Goal: Task Accomplishment & Management: Complete application form

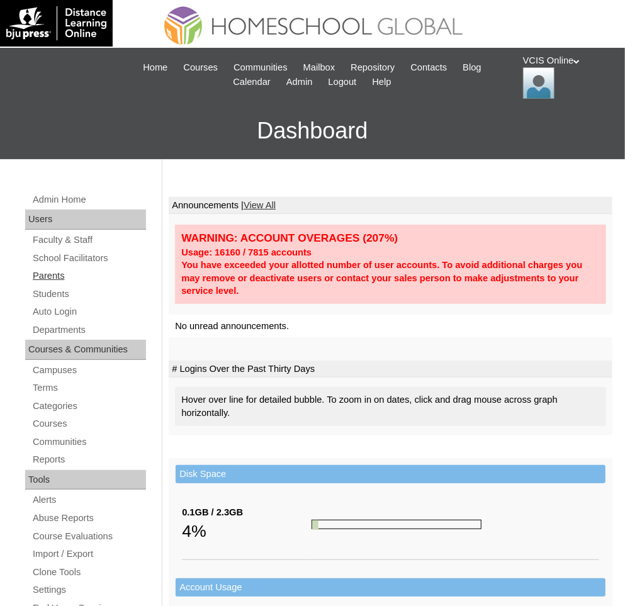
click at [56, 273] on link "Parents" at bounding box center [88, 276] width 115 height 16
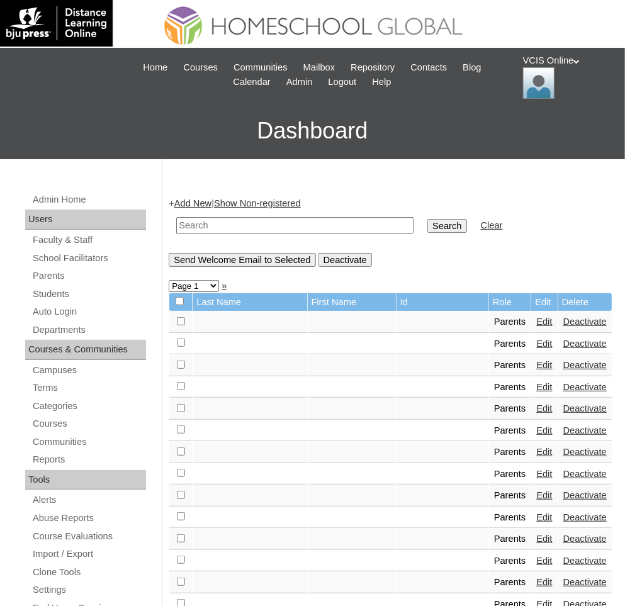
click at [208, 198] on link "Add New" at bounding box center [192, 203] width 37 height 10
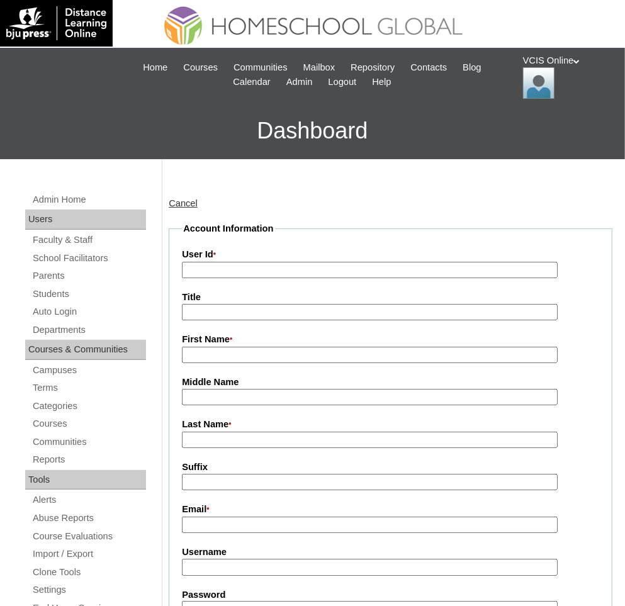
click at [291, 273] on input "User Id *" at bounding box center [369, 270] width 375 height 17
paste input "VCIS0013-6B-PA2025 csoriño2025 kO214sB"
click at [291, 273] on input "VCIS0013-6B-PA2025 csoriño2025 kO214sB" at bounding box center [369, 270] width 375 height 17
type input "VCIS0013-6B-PA2025 kO214sB"
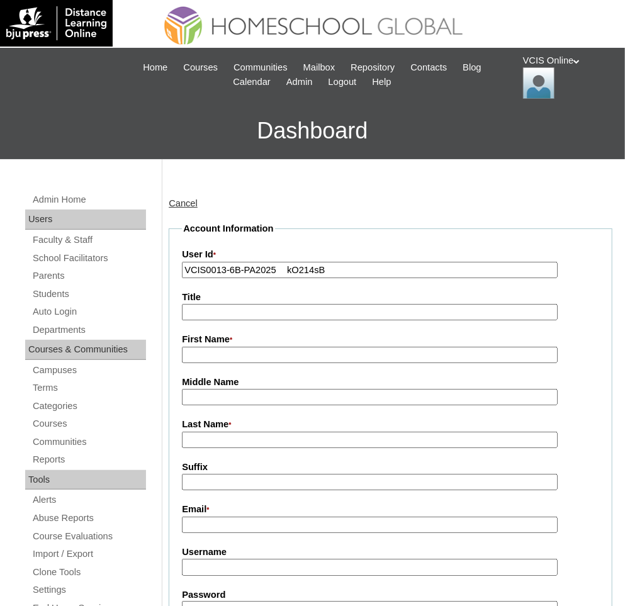
click at [252, 563] on input "Username" at bounding box center [369, 567] width 375 height 17
paste input "csoriño2025"
type input "csoriño2025"
click at [296, 273] on input "VCIS0013-6B-PA2025 kO214sB" at bounding box center [369, 270] width 375 height 17
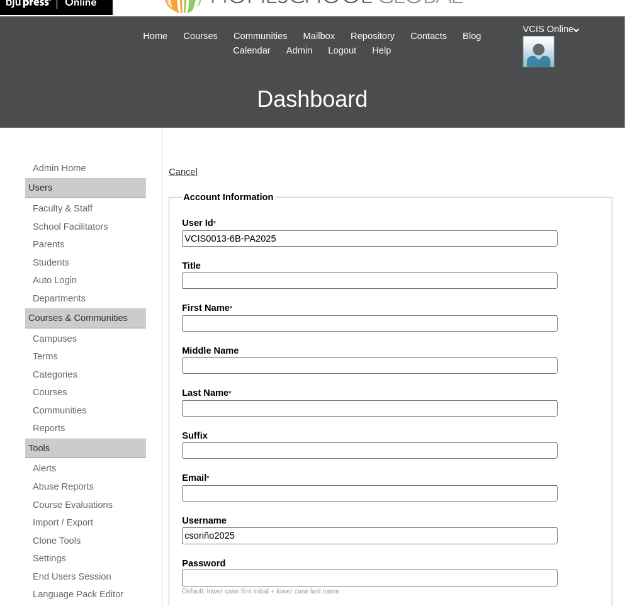
scroll to position [44, 0]
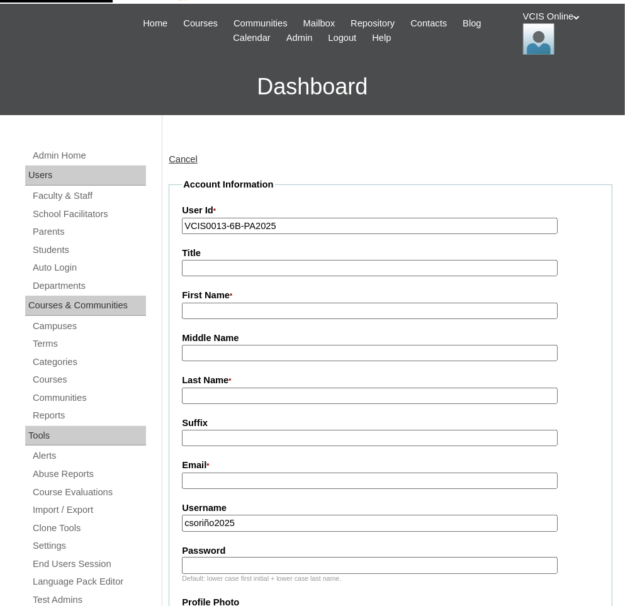
type input "VCIS0013-6B-PA2025"
click at [213, 526] on input "csoriño2025" at bounding box center [369, 523] width 375 height 17
type input "csorino2025"
click at [243, 567] on input "Password" at bounding box center [369, 565] width 375 height 17
paste input "kO214sB"
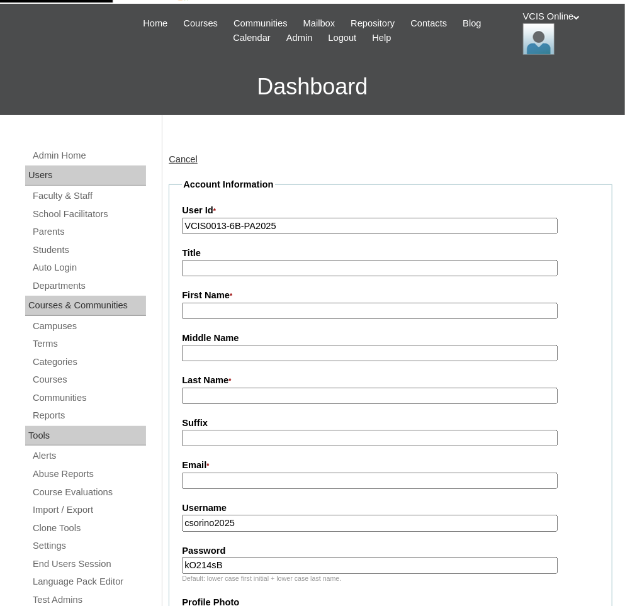
type input "kO214sB"
click at [346, 476] on input "Email *" at bounding box center [369, 481] width 375 height 17
click at [304, 519] on input "csorino2025" at bounding box center [369, 523] width 375 height 17
click at [228, 309] on input "First Name *" at bounding box center [369, 311] width 375 height 17
paste input "Christine Soriño aann527@gmail.com"
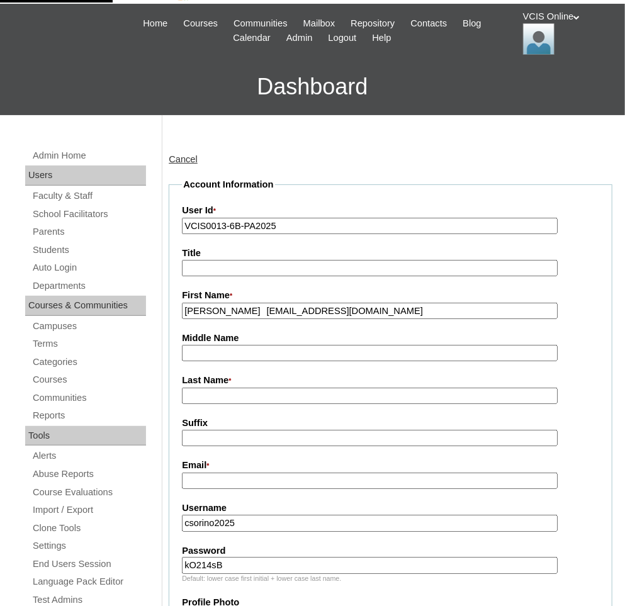
drag, startPoint x: 263, startPoint y: 310, endPoint x: 431, endPoint y: 313, distance: 168.1
click at [431, 313] on input "Christine Soriño aann527@gmail.com" at bounding box center [369, 311] width 375 height 17
type input "Christine Soriño"
click at [293, 491] on fieldset "Account Information User Id * VCIS0013-6B-PA2025 Title First Name * Christine S…" at bounding box center [391, 588] width 444 height 820
click at [283, 486] on input "Email *" at bounding box center [369, 481] width 375 height 17
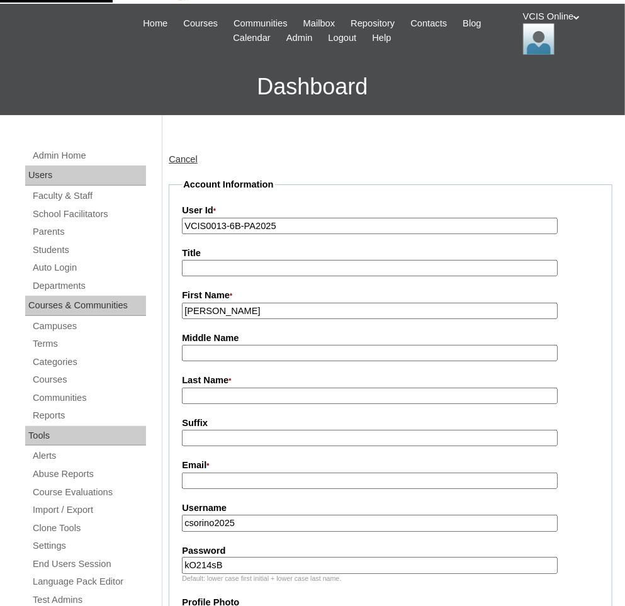
paste input "[EMAIL_ADDRESS][DOMAIN_NAME]"
type input "[EMAIL_ADDRESS][DOMAIN_NAME]"
click at [239, 311] on input "Christine Soriño" at bounding box center [369, 311] width 375 height 17
type input "[PERSON_NAME]"
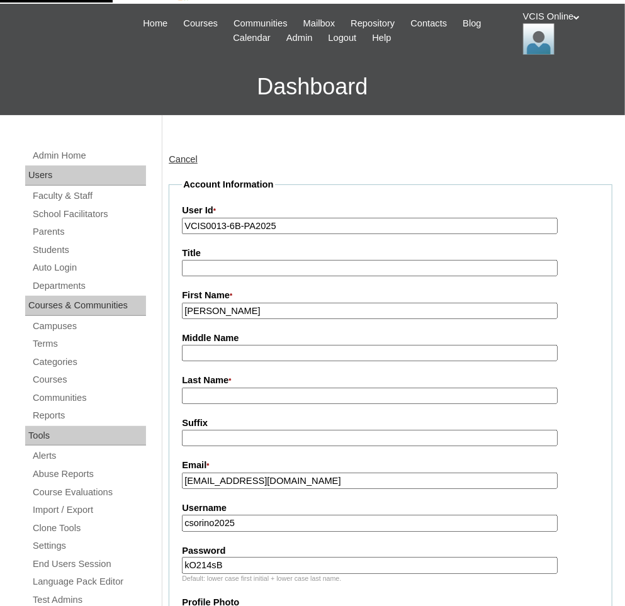
click at [226, 401] on input "Last Name *" at bounding box center [369, 396] width 375 height 17
paste input "Soriño"
type input "[PERSON_NAME]"
click at [302, 429] on label "Suffix" at bounding box center [390, 423] width 417 height 13
click at [302, 430] on input "Suffix" at bounding box center [369, 438] width 375 height 17
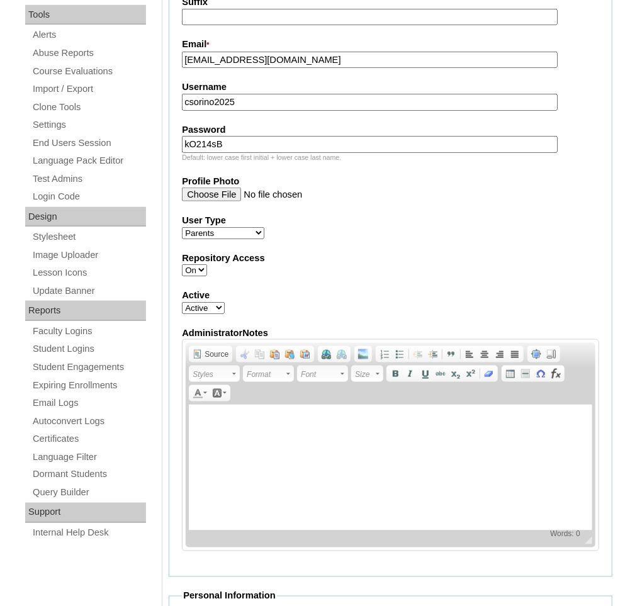
scroll to position [0, 0]
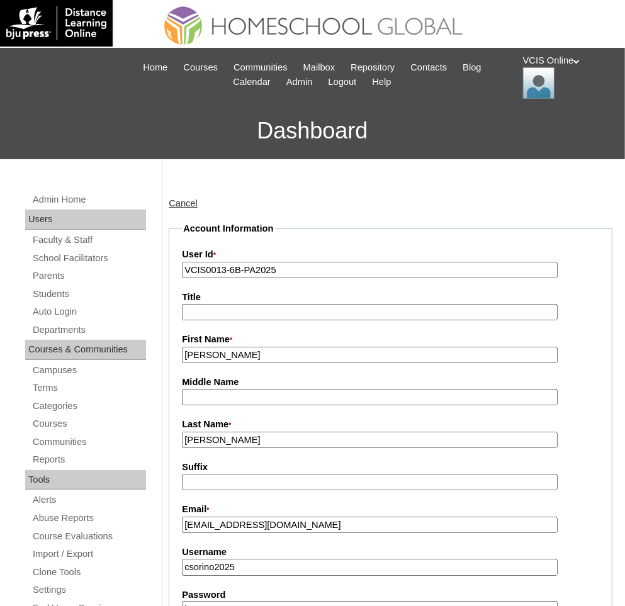
click at [310, 266] on input "VCIS0013-6B-PA2025" at bounding box center [369, 270] width 375 height 17
click at [239, 271] on input "VCIS0013-6B-PA2025" at bounding box center [369, 270] width 375 height 17
click at [347, 270] on input "VCIS0013-2B-PA2025" at bounding box center [369, 270] width 375 height 17
type input "VCIS0013-2B-PA2025"
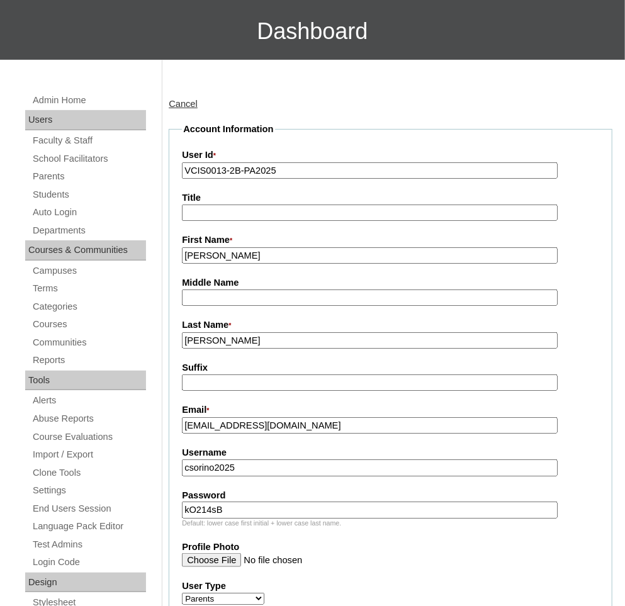
scroll to position [149, 0]
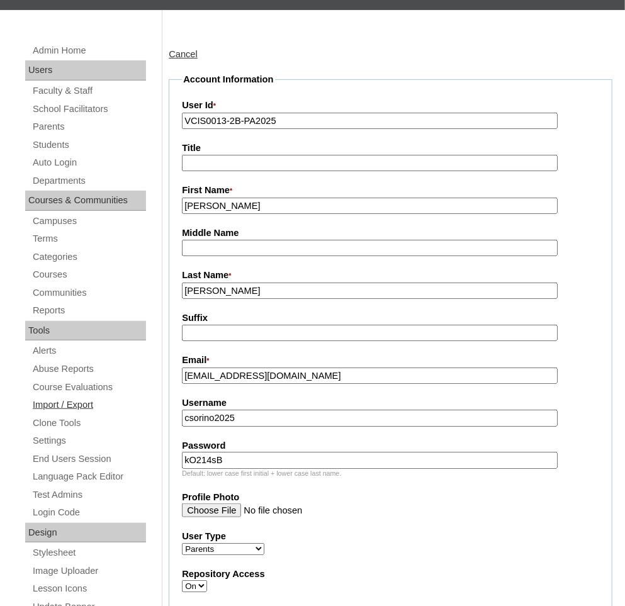
drag, startPoint x: 273, startPoint y: 413, endPoint x: 145, endPoint y: 405, distance: 128.7
drag, startPoint x: 276, startPoint y: 462, endPoint x: 167, endPoint y: 444, distance: 109.8
click at [294, 125] on input "VCIS0013-2B-PA2025" at bounding box center [369, 121] width 375 height 17
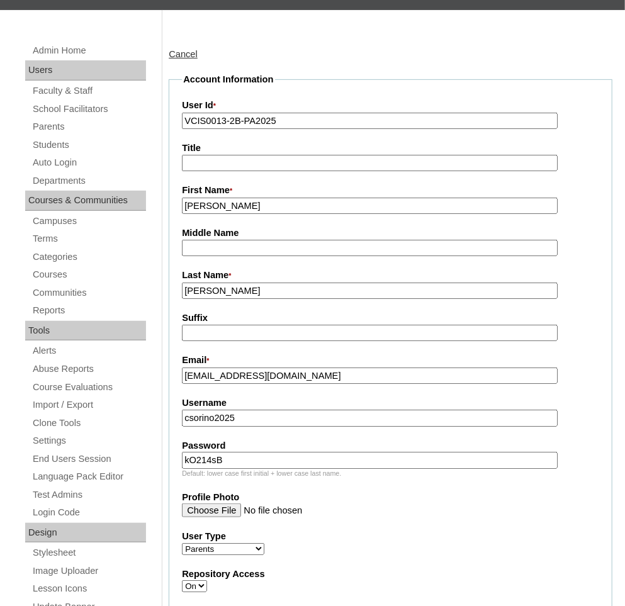
click at [315, 74] on fieldset "Account Information User Id * VCIS0013-2B-PA2025 Title First Name * Christine M…" at bounding box center [391, 483] width 444 height 820
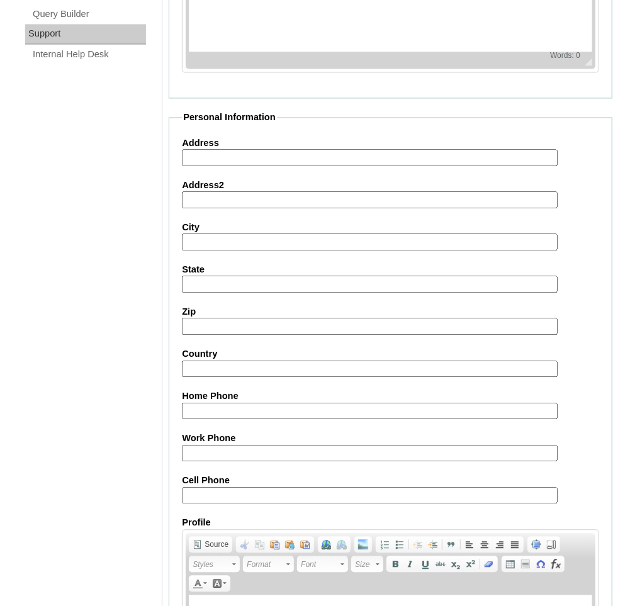
scroll to position [1142, 0]
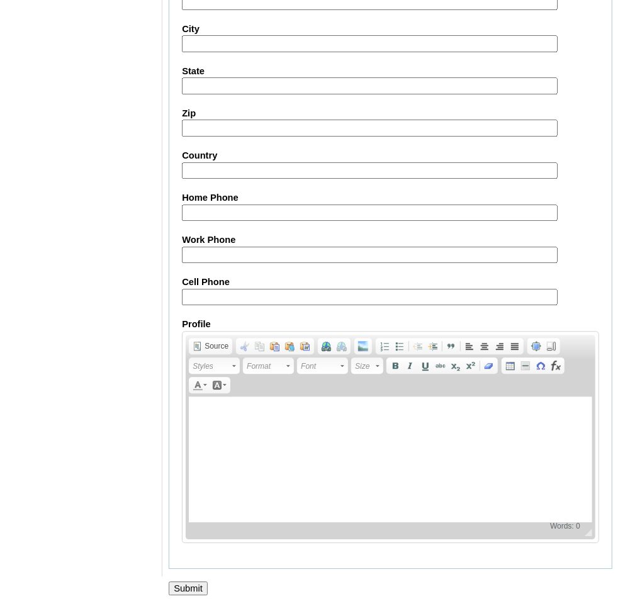
click at [196, 583] on input "Submit" at bounding box center [188, 589] width 39 height 14
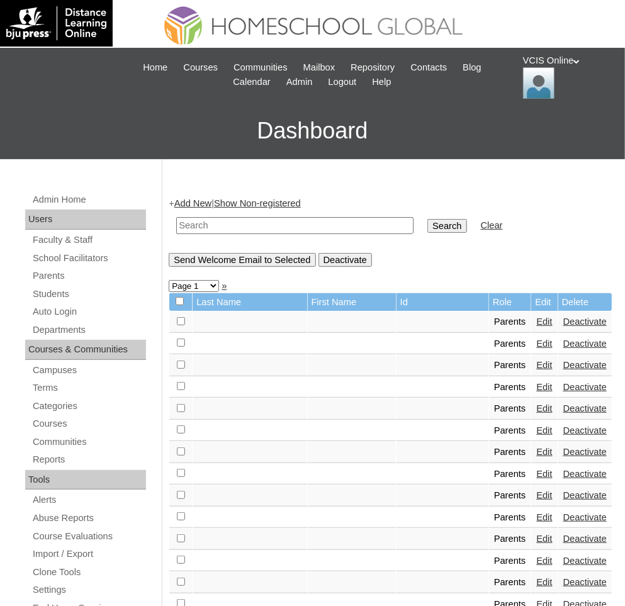
click at [205, 232] on input "text" at bounding box center [294, 225] width 237 height 17
paste input "VCIS0013-2B-PA2025"
type input "VCIS0013-2B-PA2025"
click at [427, 219] on input "Search" at bounding box center [446, 226] width 39 height 14
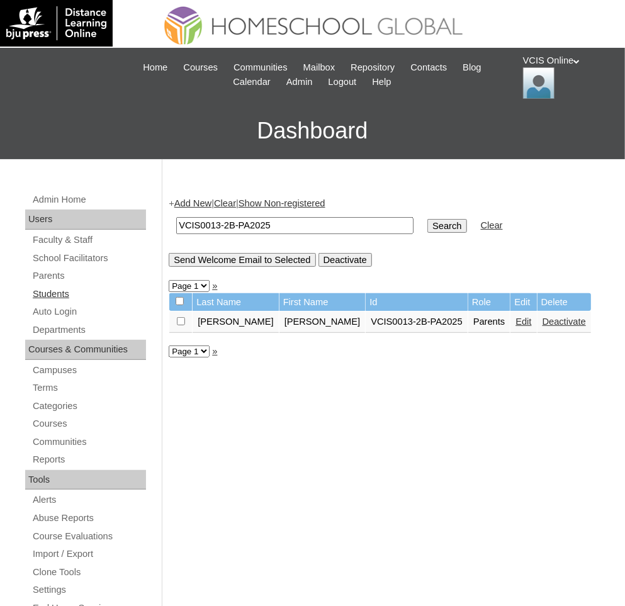
click at [69, 294] on link "Students" at bounding box center [88, 294] width 115 height 16
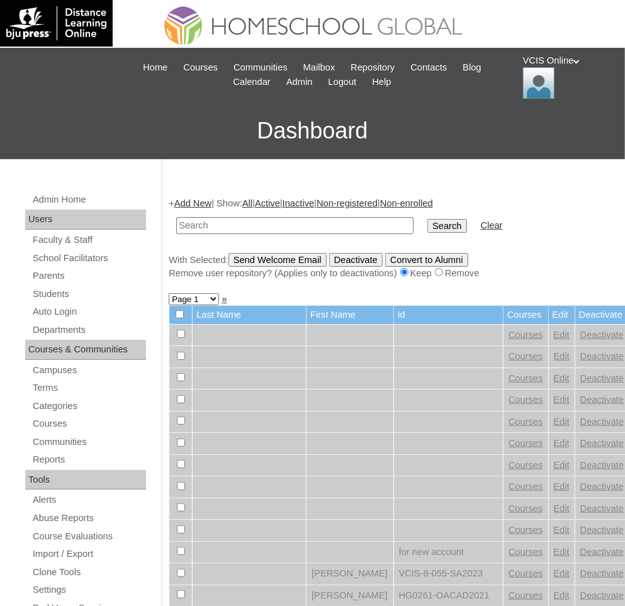
click at [262, 235] on td at bounding box center [295, 226] width 250 height 30
click at [253, 227] on input "text" at bounding box center [294, 225] width 237 height 17
click at [206, 200] on link "Add New" at bounding box center [192, 203] width 37 height 10
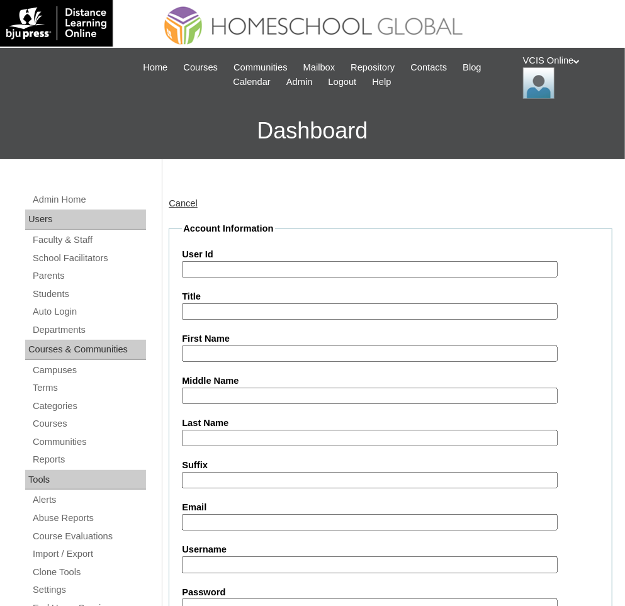
click at [255, 267] on input "User Id" at bounding box center [369, 269] width 375 height 17
paste input "Santiago Eliseo Soriño Dela Cruz VCIS013-2B-SA2025 santiago.delacruz2025 JwLKr4…"
drag, startPoint x: 329, startPoint y: 273, endPoint x: 225, endPoint y: 271, distance: 103.2
click at [225, 271] on input "Santiago Eliseo Soriño Dela Cruz VCIS013-2B-SA2025 santiago.delacruz2025 JwLKr4…" at bounding box center [369, 269] width 375 height 17
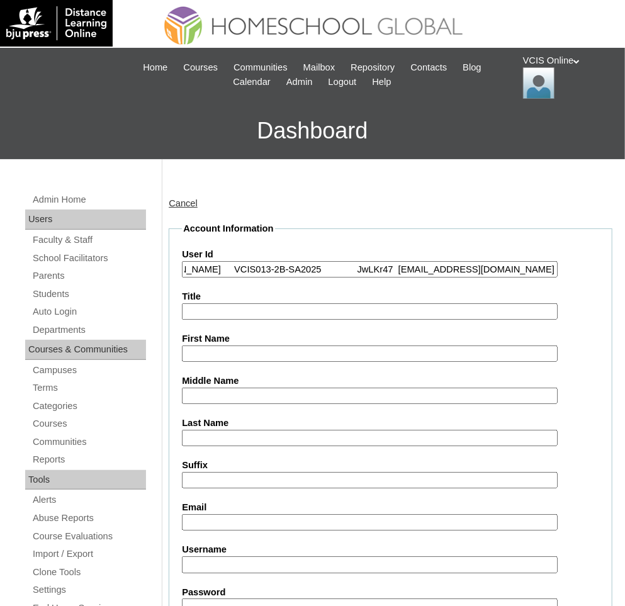
scroll to position [0, 116]
type input "Santiago Eliseo Soriño Dela Cruz VCIS013-2B-SA2025 JwLKr47 sedelacruz.student@v…"
click at [229, 566] on input "Username" at bounding box center [369, 564] width 375 height 17
paste input "[PERSON_NAME].delacruz2025"
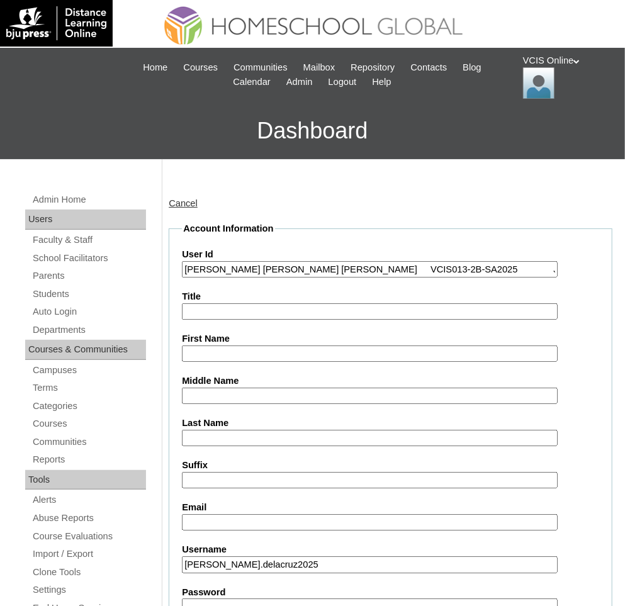
type input "[PERSON_NAME].delacruz2025"
click at [481, 271] on input "Santiago Eliseo Soriño Dela Cruz VCIS013-2B-SA2025 JwLKr47 sedelacruz.student@v…" at bounding box center [369, 269] width 375 height 17
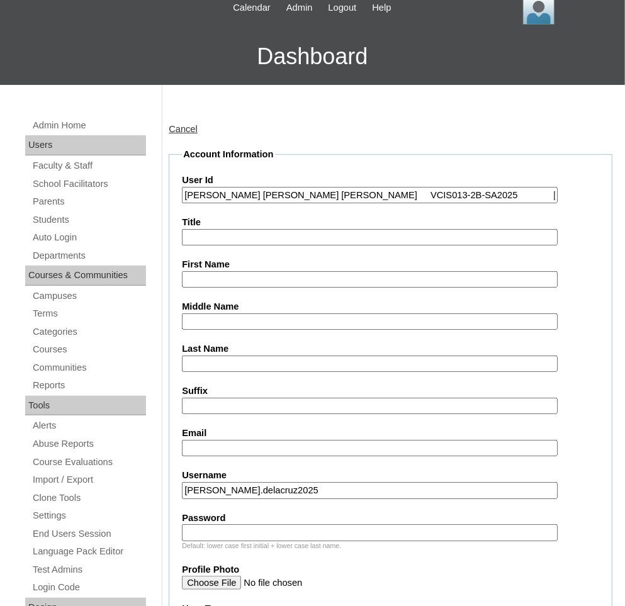
scroll to position [140, 0]
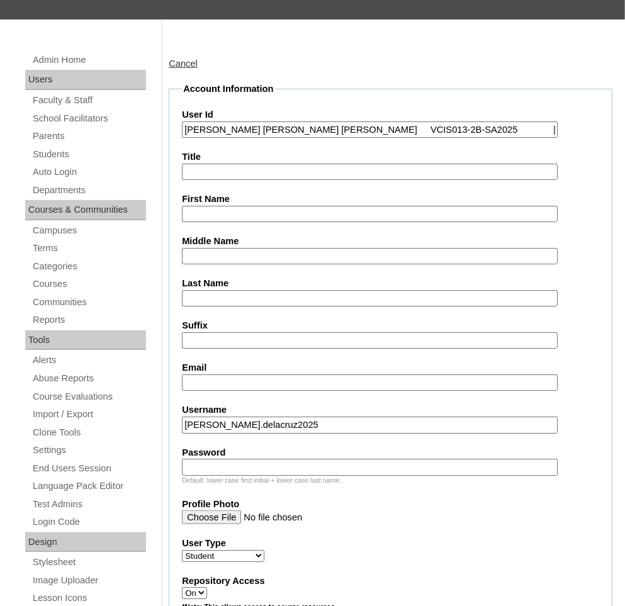
type input "Santiago Eliseo Soriño Dela Cruz VCIS013-2B-SA2025 sedelacruz.student@vcis.edu.…"
click at [259, 471] on input "Password" at bounding box center [369, 467] width 375 height 17
paste input "JwLKr47"
type input "JwLKr47"
click at [412, 344] on input "Suffix" at bounding box center [369, 340] width 375 height 17
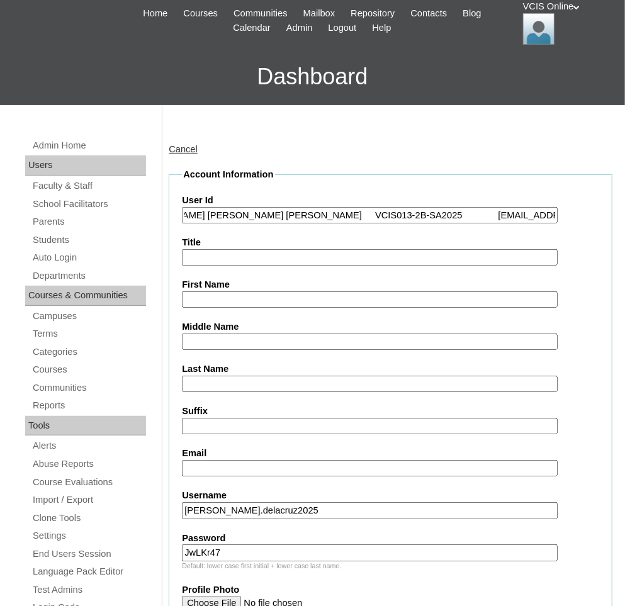
scroll to position [0, 64]
drag, startPoint x: 469, startPoint y: 215, endPoint x: 565, endPoint y: 238, distance: 97.8
type input "Santiago Eliseo Soriño Dela Cruz VCIS013-2B-SA2025"
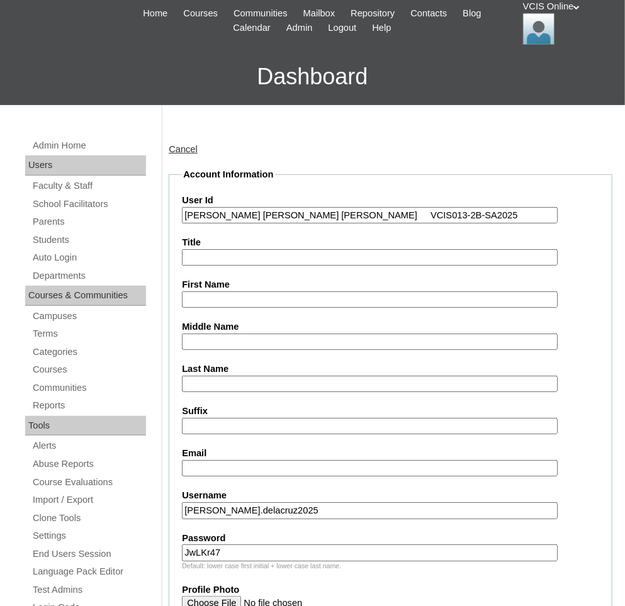
click at [324, 466] on input "Email" at bounding box center [369, 468] width 375 height 17
paste input "[EMAIL_ADDRESS][DOMAIN_NAME]"
type input "[EMAIL_ADDRESS][DOMAIN_NAME]"
drag, startPoint x: 346, startPoint y: 216, endPoint x: 189, endPoint y: 204, distance: 156.5
click at [189, 204] on div "User Id Santiago Eliseo Soriño Dela Cruz VCIS013-2B-SA2025" at bounding box center [390, 209] width 417 height 30
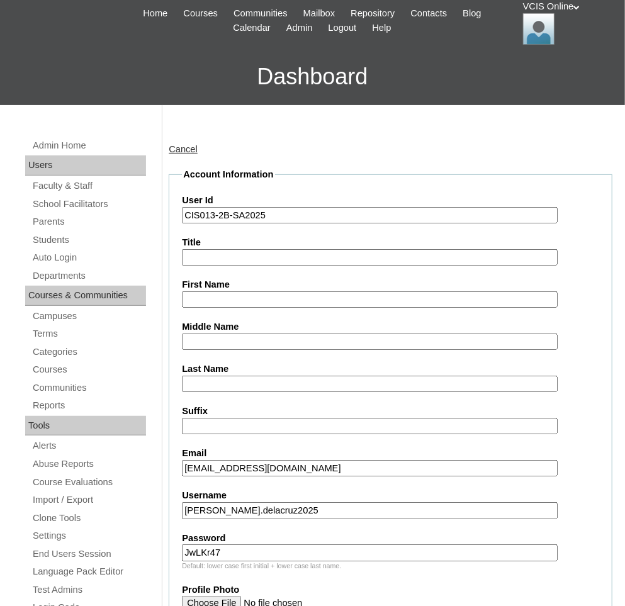
click at [251, 302] on input "First Name" at bounding box center [369, 299] width 375 height 17
drag, startPoint x: 340, startPoint y: 216, endPoint x: 113, endPoint y: 183, distance: 229.6
type input "VCIS013-2B-SA2025"
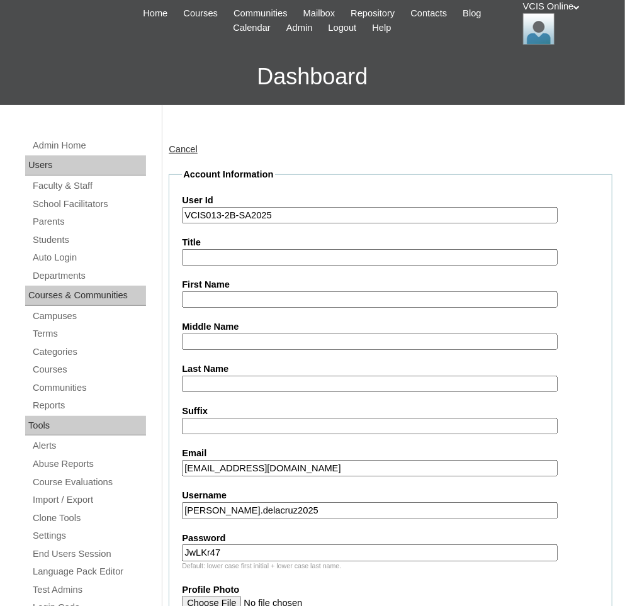
click at [220, 300] on input "First Name" at bounding box center [369, 299] width 375 height 17
paste input "Santiago Eliseo Soriño Dela Cruz"
drag, startPoint x: 259, startPoint y: 299, endPoint x: 451, endPoint y: 311, distance: 192.3
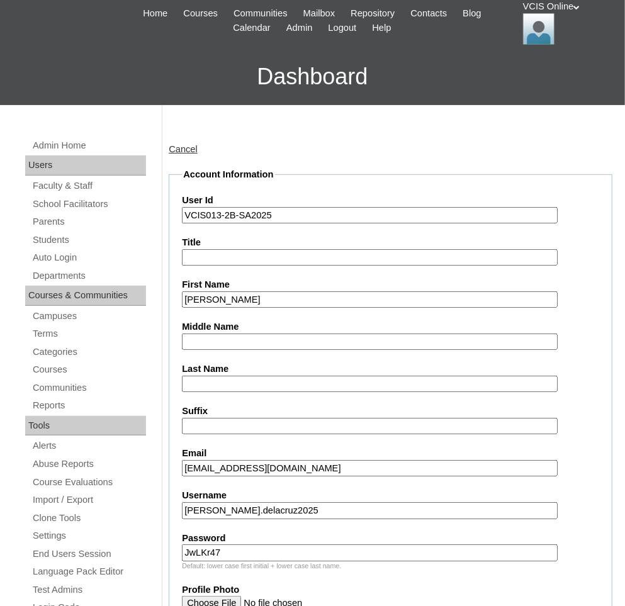
type input "[PERSON_NAME]"
paste input "Soriño Dela Cruz"
drag, startPoint x: 217, startPoint y: 344, endPoint x: 258, endPoint y: 345, distance: 40.9
click at [259, 347] on input "Soriño Dela Cruz" at bounding box center [369, 342] width 375 height 17
type input "[PERSON_NAME]"
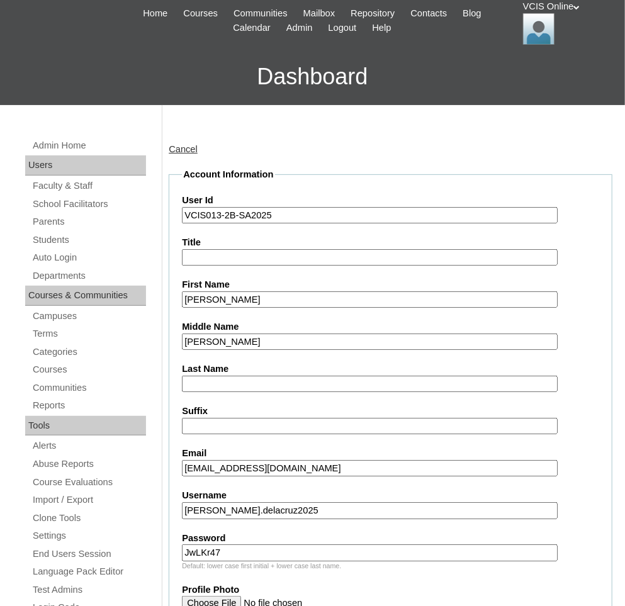
paste input "[PERSON_NAME]"
type input "[PERSON_NAME]"
click at [279, 410] on label "Suffix" at bounding box center [390, 411] width 417 height 13
click at [279, 418] on input "Suffix" at bounding box center [369, 426] width 375 height 17
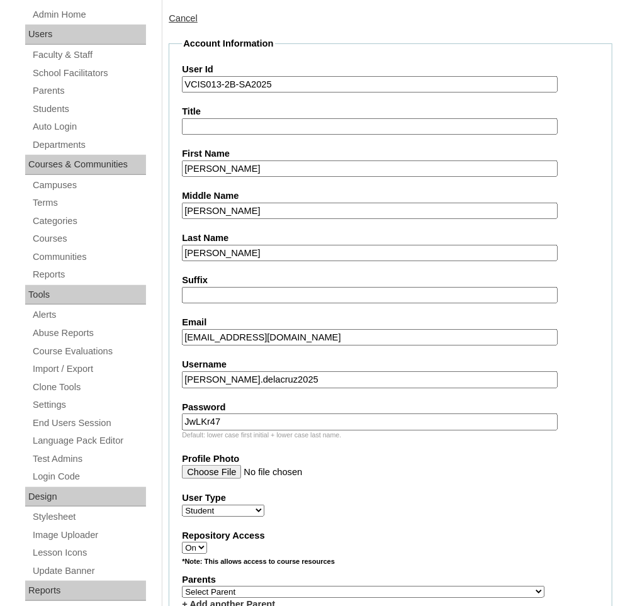
scroll to position [329, 0]
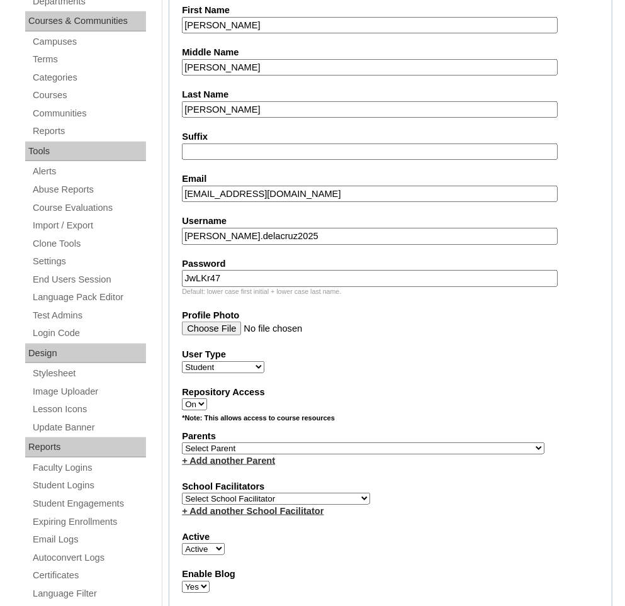
click at [340, 386] on label "Repository Access" at bounding box center [390, 392] width 417 height 13
click at [207, 398] on select "On Off" at bounding box center [194, 404] width 25 height 12
click at [291, 447] on select "Select Parent , , , , , , , , , , , , , , , , , , , , , , , , , , , , , , , , ,…" at bounding box center [363, 448] width 363 height 12
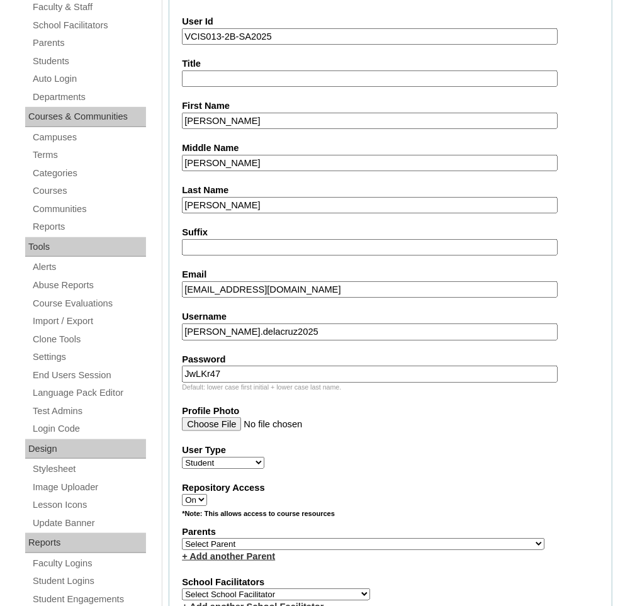
scroll to position [253, 0]
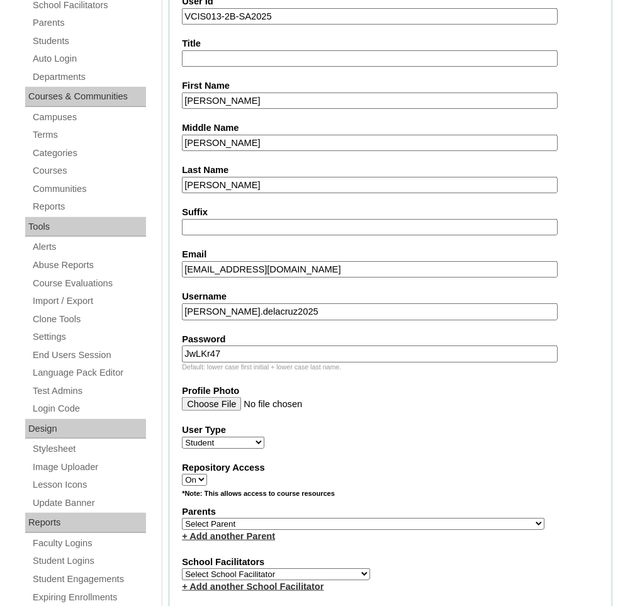
click at [254, 519] on select "Select Parent , , , , , , , , , , , , , , , , , , , , , , , , , , , , , , , , ,…" at bounding box center [363, 524] width 363 height 12
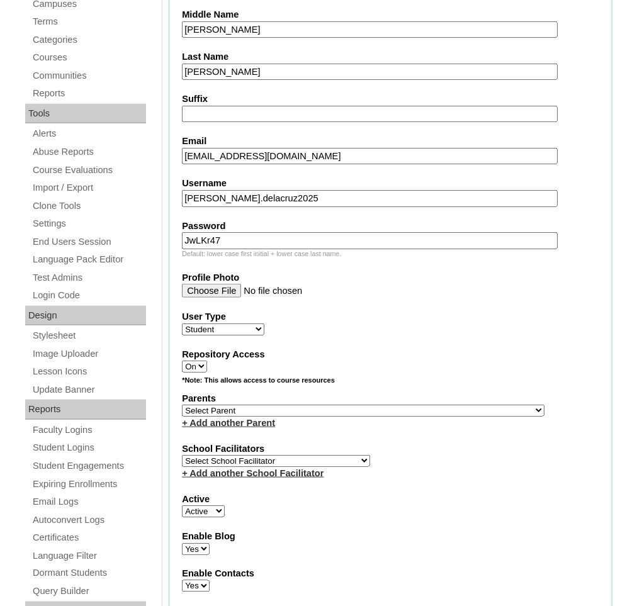
scroll to position [454, 0]
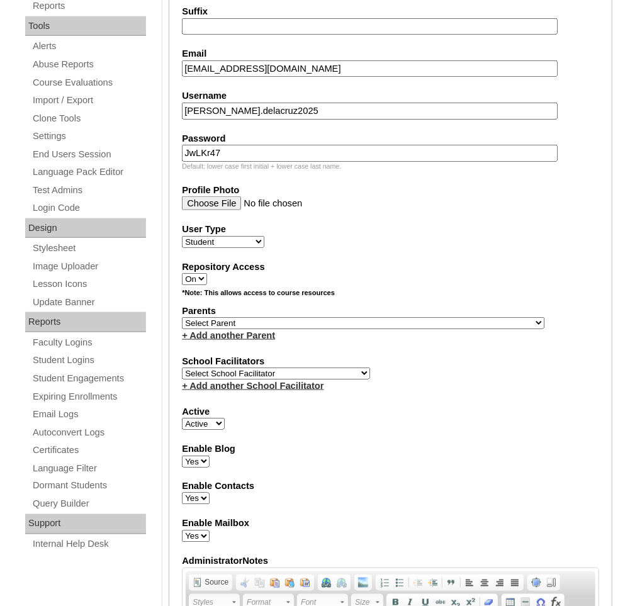
click at [260, 370] on select "Select School Facilitator Norman Añain Ruffa Abadijas Mary Abella Gloryfe Abion…" at bounding box center [276, 374] width 188 height 12
select select "40481"
click at [182, 368] on select "Select School Facilitator Norman Añain Ruffa Abadijas Mary Abella Gloryfe Abion…" at bounding box center [276, 374] width 188 height 12
click at [269, 319] on select "Select Parent , , , , , , , , , , , , , , , , , , , , , , , , , , , , , , , , ,…" at bounding box center [363, 323] width 363 height 12
select select "43252"
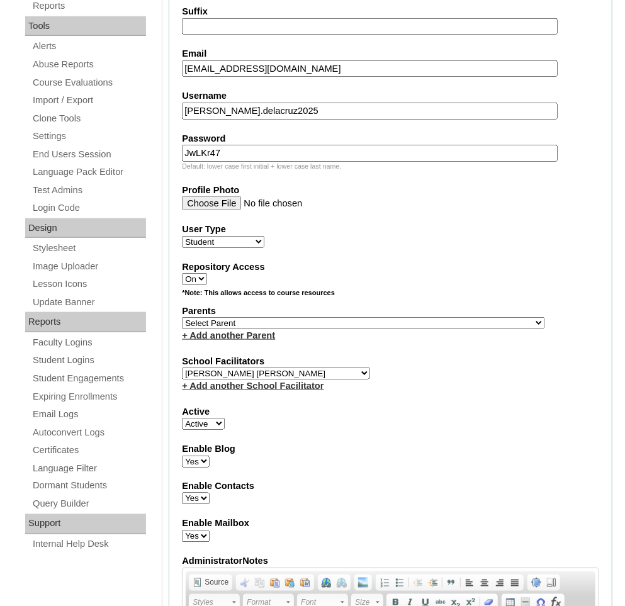
click at [182, 317] on select "Select Parent , , , , , , , , , , , , , , , , , , , , , , , , , , , , , , , , ,…" at bounding box center [363, 323] width 363 height 12
click at [408, 481] on label "Enable Contacts" at bounding box center [390, 486] width 417 height 13
click at [210, 493] on select "Yes No" at bounding box center [196, 499] width 28 height 12
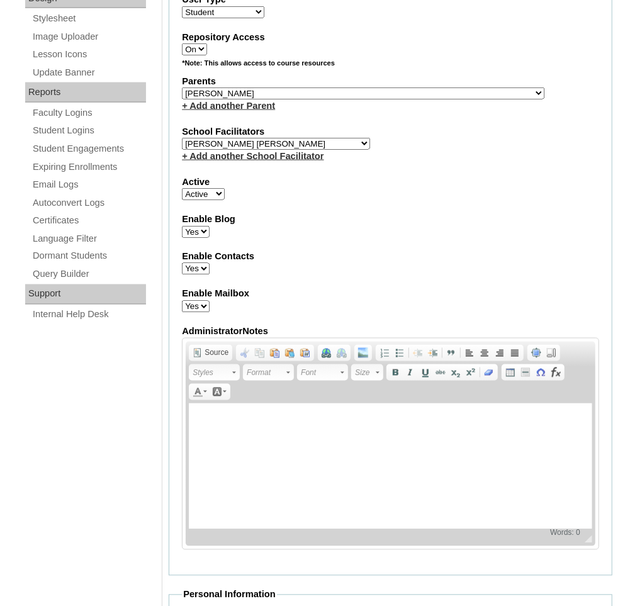
scroll to position [1354, 0]
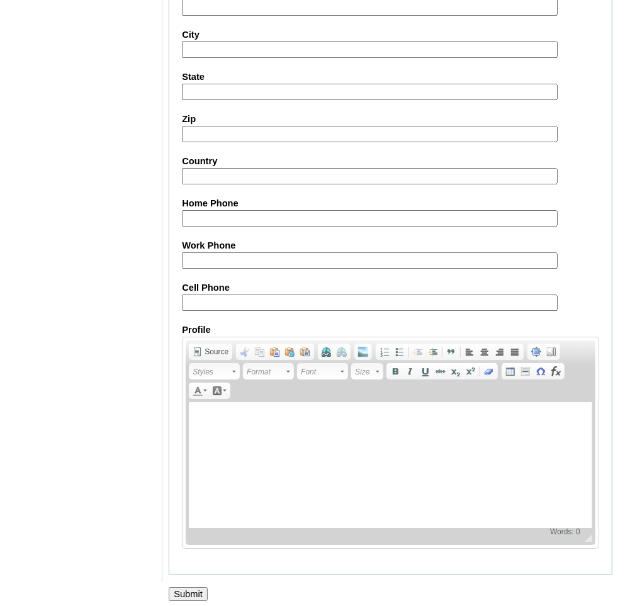
click at [204, 601] on div at bounding box center [312, 607] width 625 height 13
click at [186, 587] on input "Submit" at bounding box center [188, 594] width 39 height 14
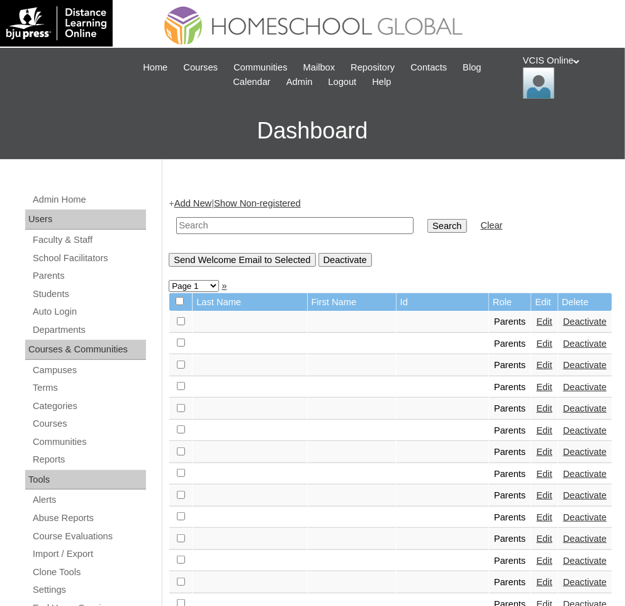
click at [331, 211] on td at bounding box center [295, 226] width 250 height 30
click at [337, 230] on input "text" at bounding box center [294, 225] width 237 height 17
paste input "VCIS0013-2B-PA2025"
type input "VCIS0013-2B-PA2025"
click at [427, 219] on input "Search" at bounding box center [446, 226] width 39 height 14
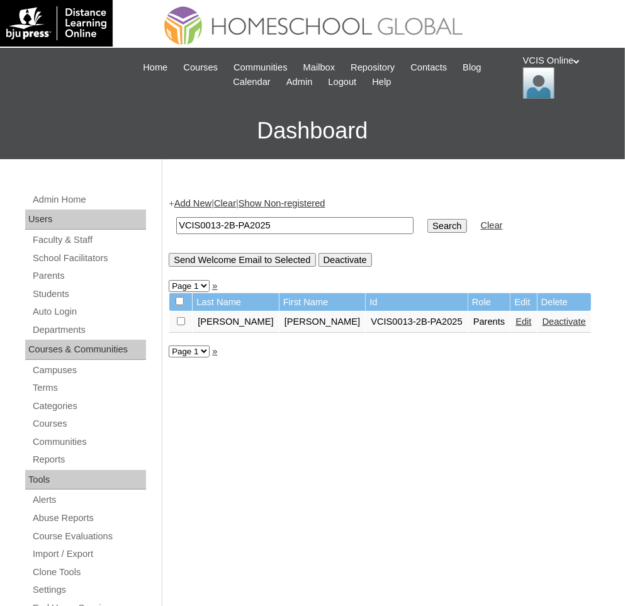
click at [515, 323] on link "Edit" at bounding box center [523, 322] width 16 height 10
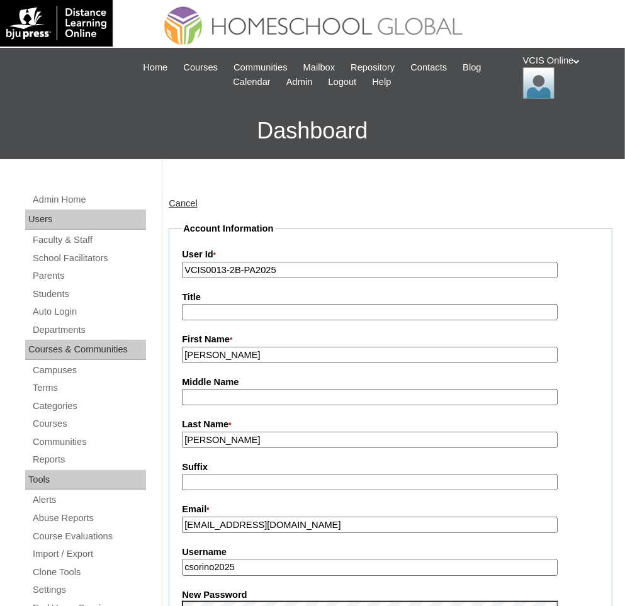
click at [304, 442] on input "[PERSON_NAME]" at bounding box center [369, 440] width 375 height 17
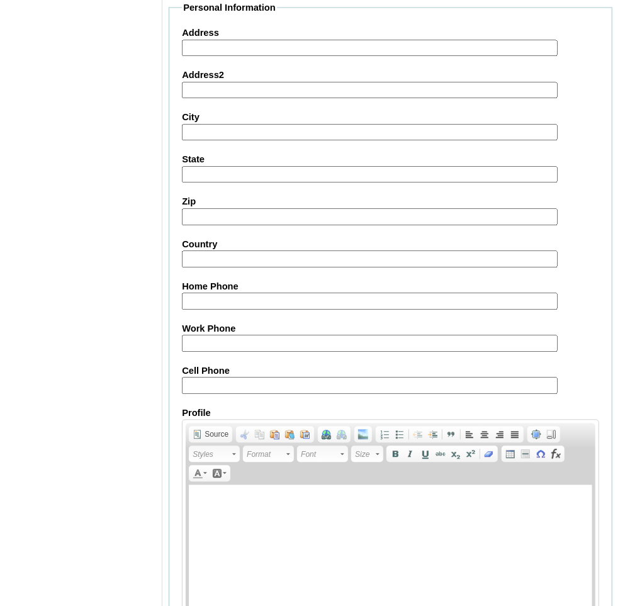
scroll to position [1096, 0]
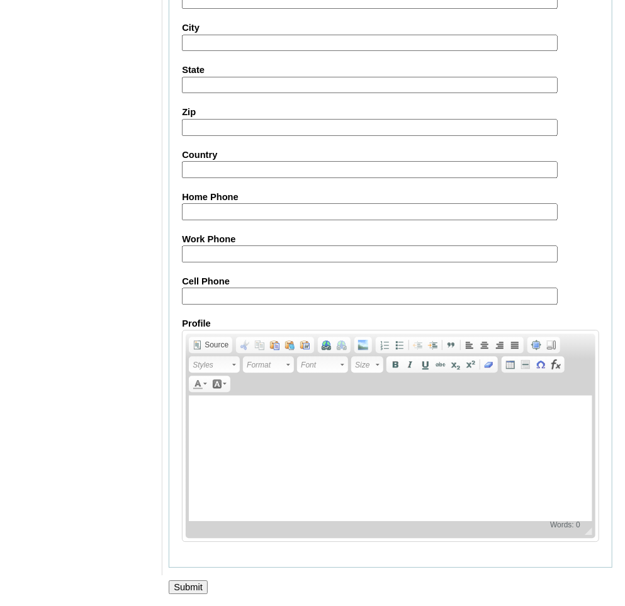
type input "[PERSON_NAME] (2025)"
click at [196, 586] on input "Submit" at bounding box center [188, 587] width 39 height 14
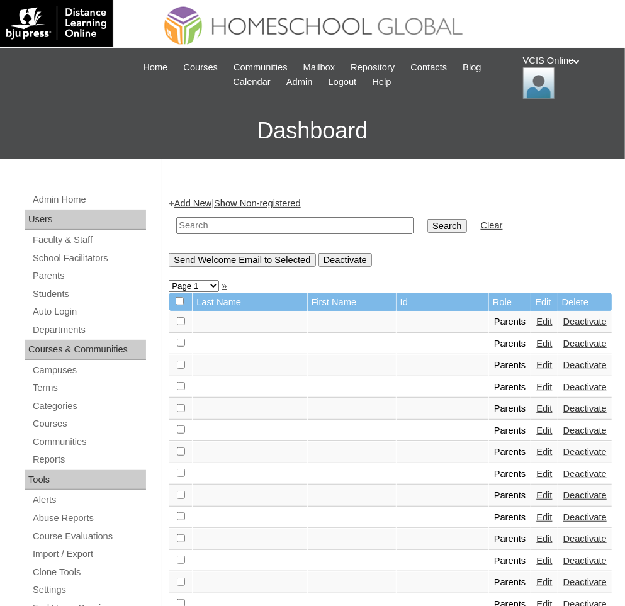
click at [188, 240] on table "Search Clear" at bounding box center [339, 226] width 341 height 32
click at [193, 232] on input "text" at bounding box center [294, 225] width 237 height 17
type input "a"
type input "soriño"
click at [427, 219] on input "Search" at bounding box center [446, 226] width 39 height 14
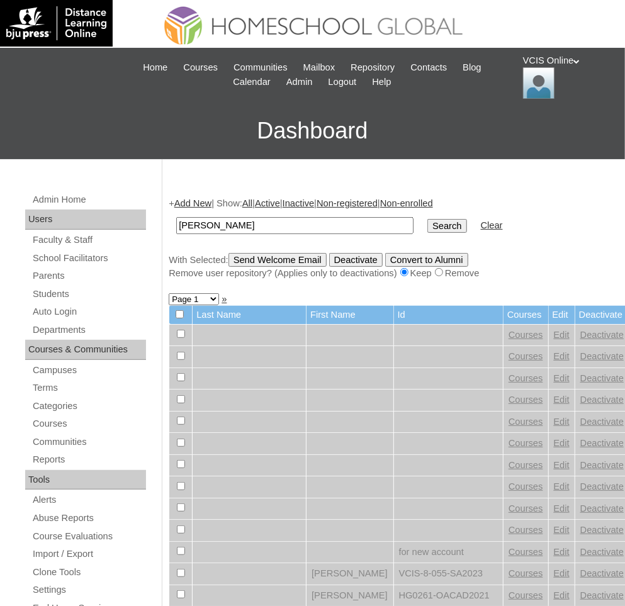
type input "[PERSON_NAME]"
click at [427, 219] on input "Search" at bounding box center [446, 226] width 39 height 14
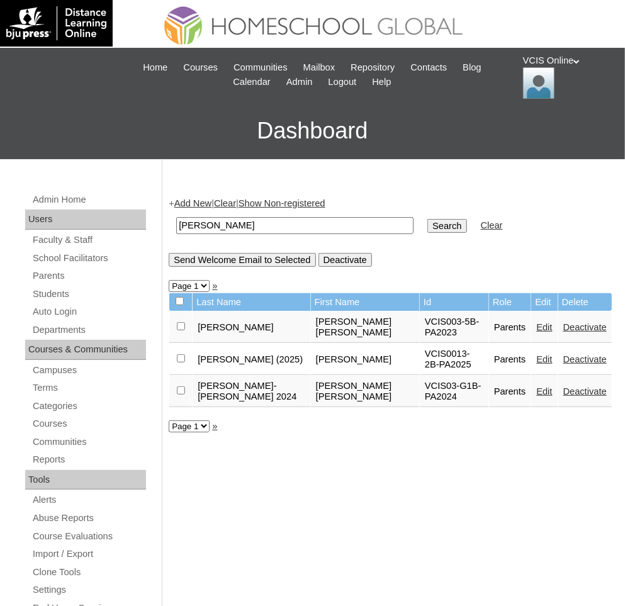
click at [495, 361] on td "Parents" at bounding box center [510, 359] width 42 height 31
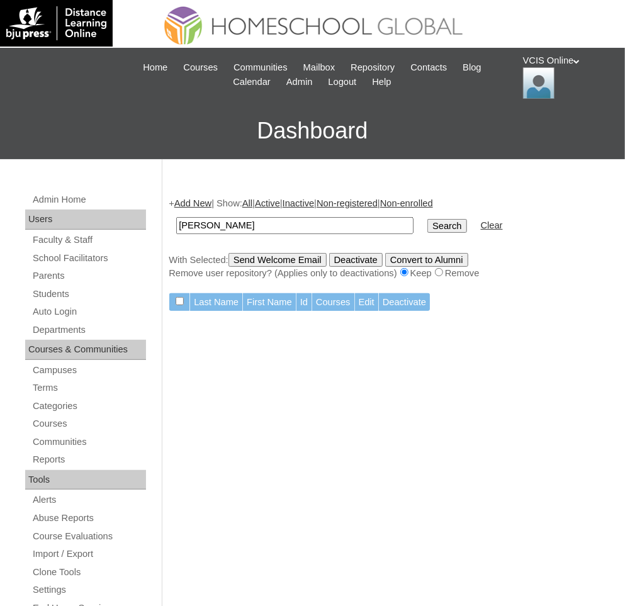
click at [242, 231] on input "santiago elioso" at bounding box center [294, 225] width 237 height 17
type input "santiago"
click at [427, 219] on input "Search" at bounding box center [446, 226] width 39 height 14
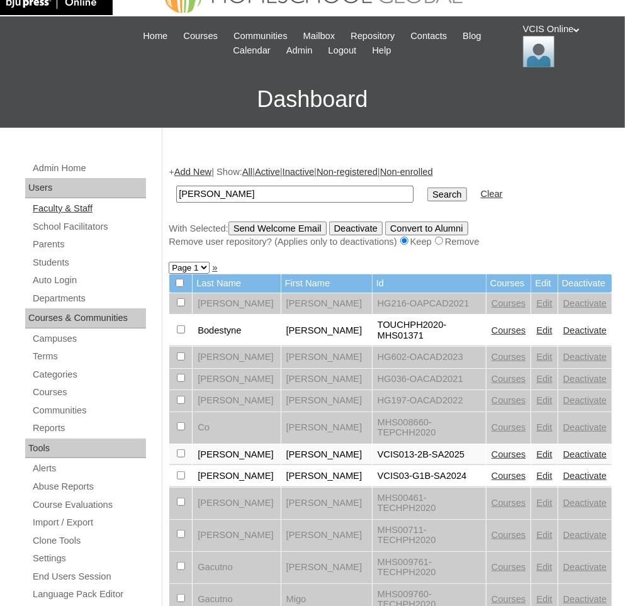
scroll to position [33, 0]
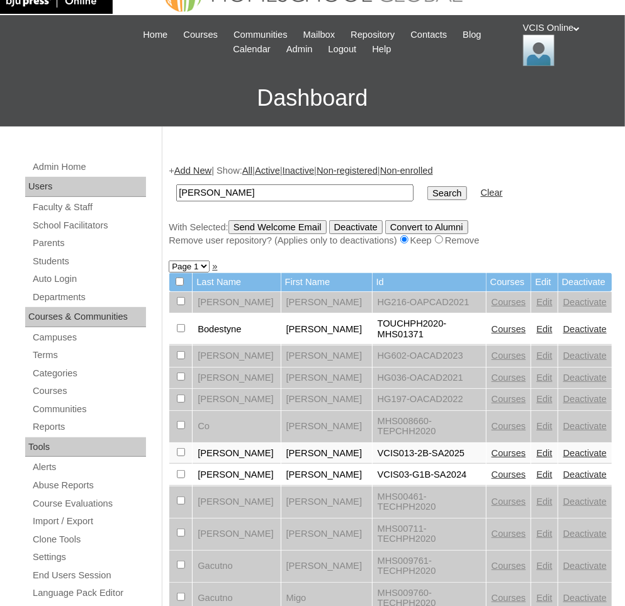
click at [536, 458] on link "Edit" at bounding box center [544, 453] width 16 height 10
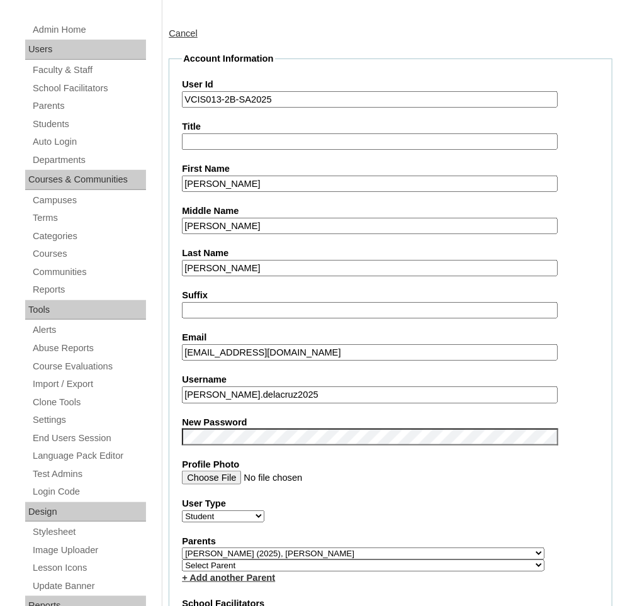
scroll to position [243, 0]
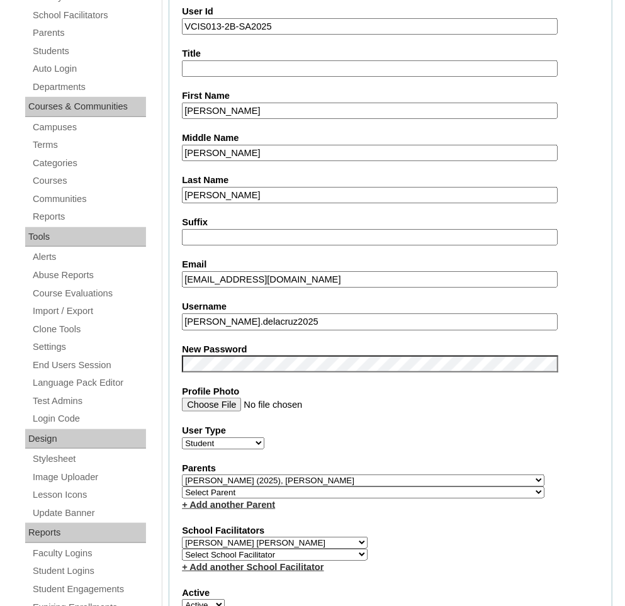
click at [432, 425] on label "User Type" at bounding box center [390, 430] width 417 height 13
click at [264, 437] on select "Faculty Staff Student Parents School Facilitators" at bounding box center [223, 443] width 82 height 12
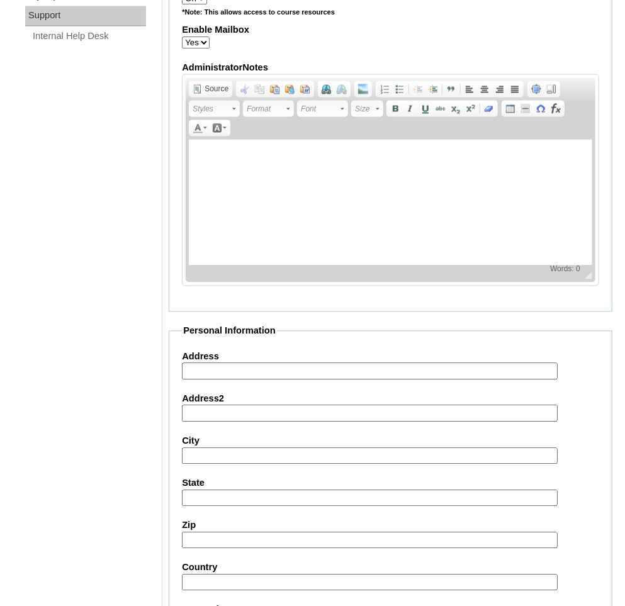
scroll to position [1366, 0]
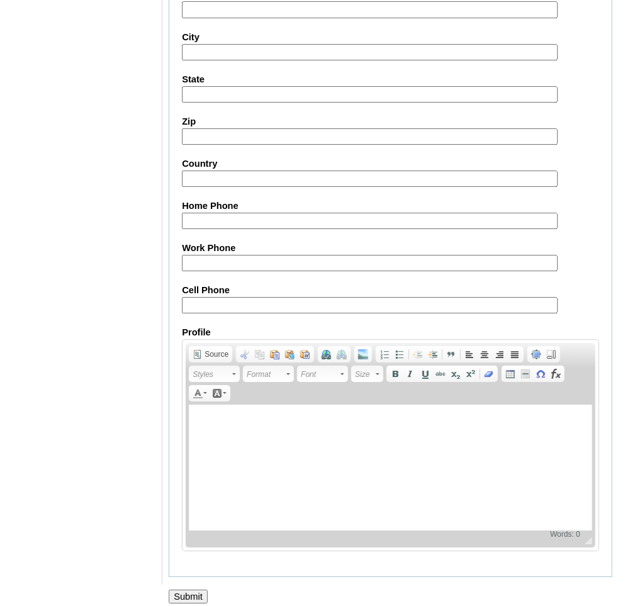
click at [177, 590] on input "Submit" at bounding box center [188, 597] width 39 height 14
